Goal: Task Accomplishment & Management: Manage account settings

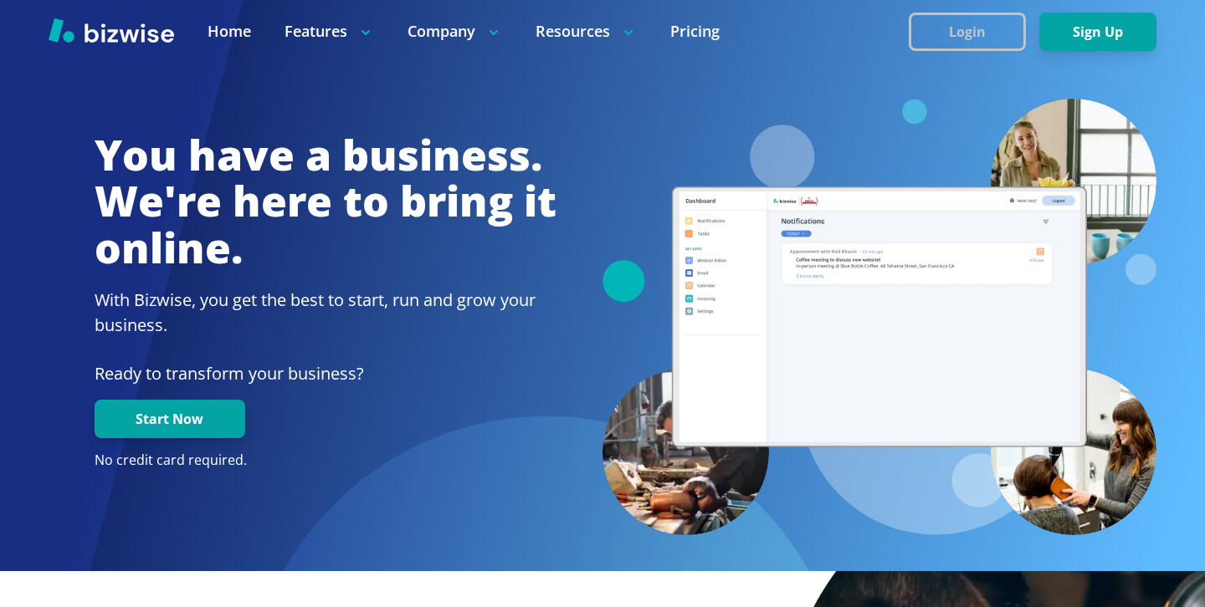
click at [982, 42] on button "Login" at bounding box center [966, 32] width 117 height 38
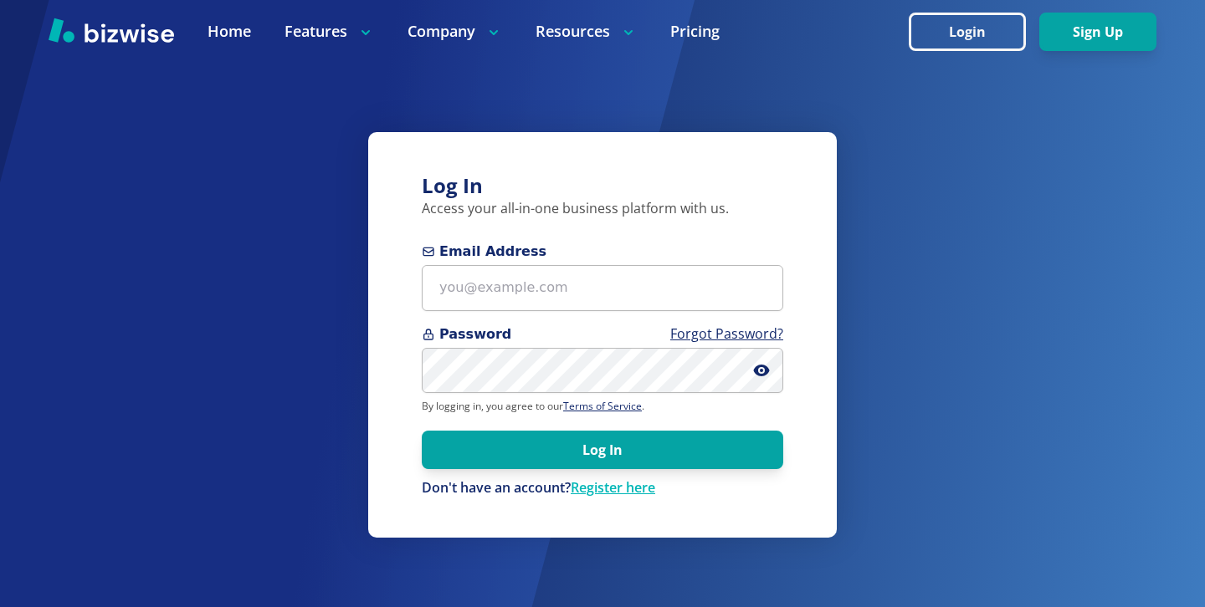
click at [489, 325] on span "Password Forgot Password?" at bounding box center [602, 335] width 361 height 20
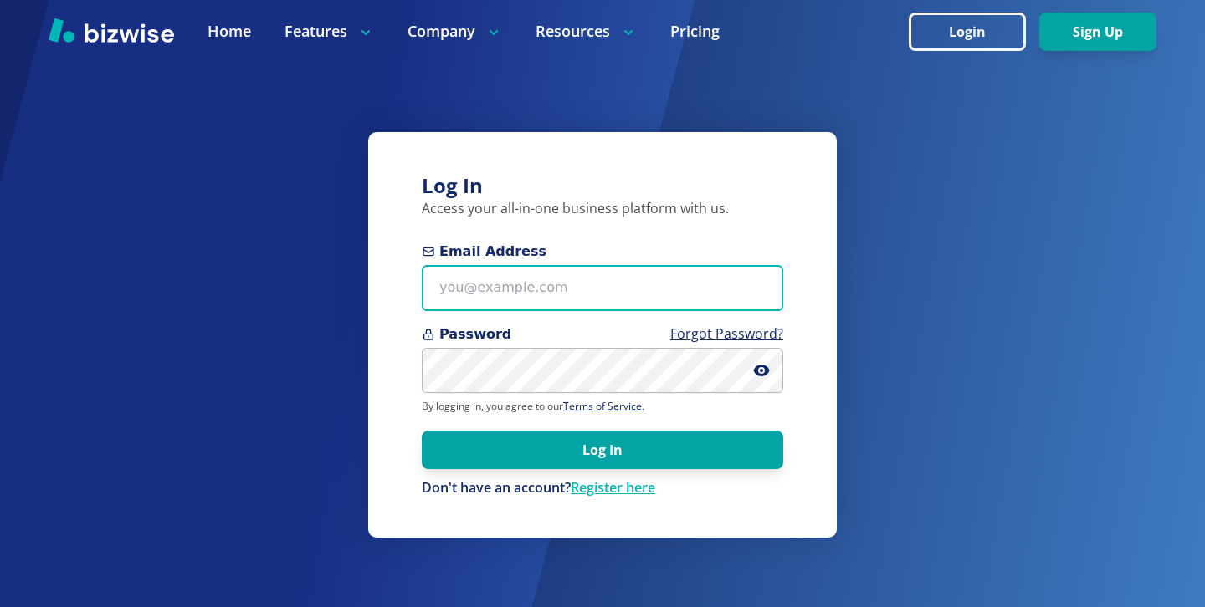
click at [489, 303] on input "Email Address" at bounding box center [602, 288] width 361 height 46
paste input "[EMAIL_ADDRESS][DOMAIN_NAME]"
type input "[EMAIL_ADDRESS][DOMAIN_NAME]"
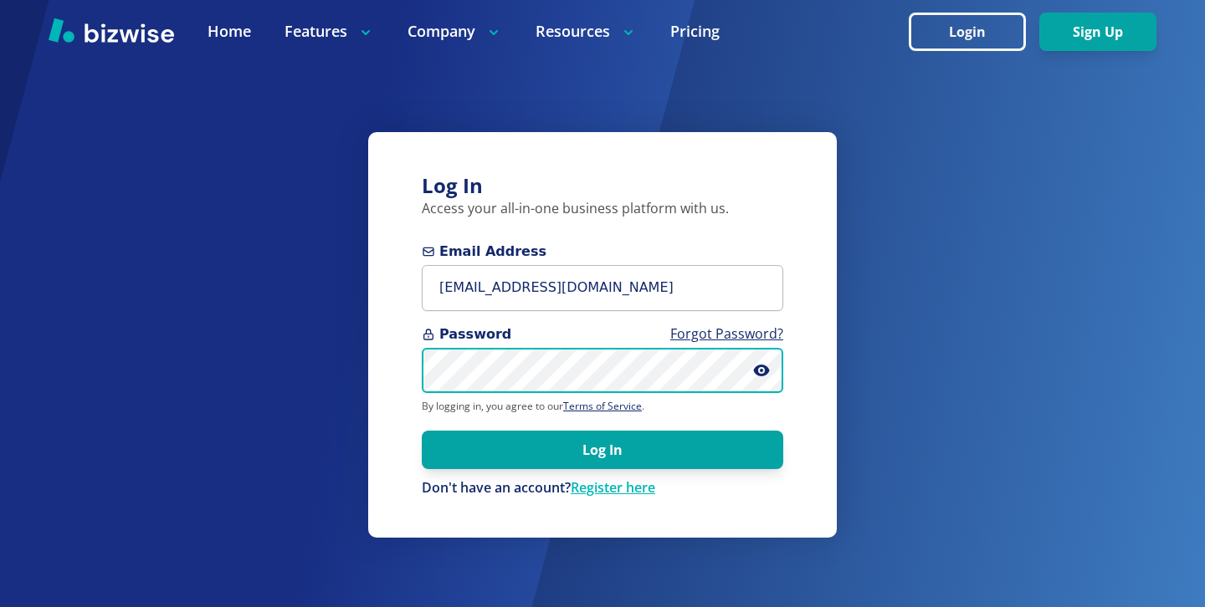
click at [422, 431] on button "Log In" at bounding box center [602, 450] width 361 height 38
